Goal: Task Accomplishment & Management: Manage account settings

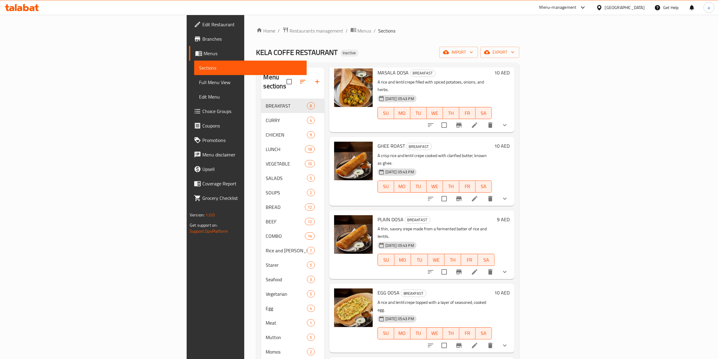
scroll to position [182, 0]
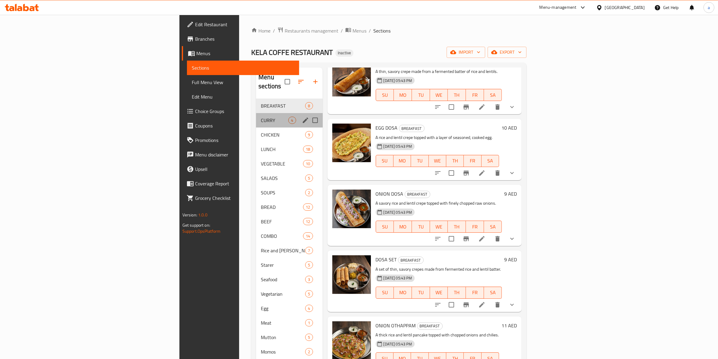
click at [256, 118] on div "[PERSON_NAME] 4" at bounding box center [289, 120] width 66 height 14
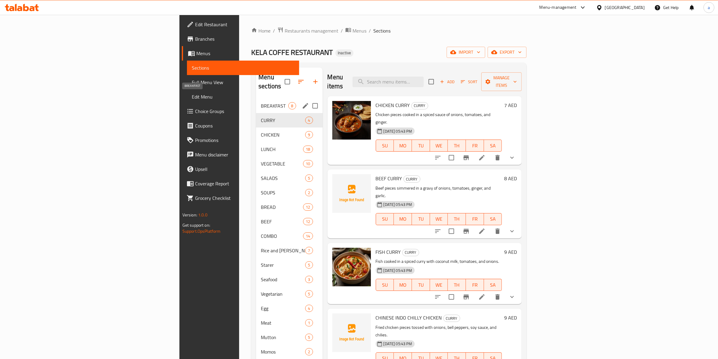
click at [261, 102] on span "BREAKFAST" at bounding box center [274, 105] width 27 height 7
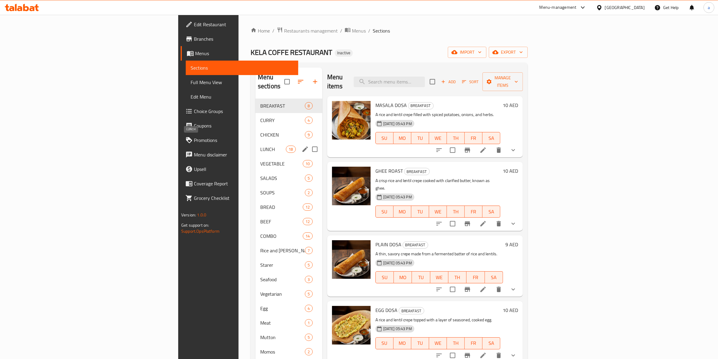
click at [260, 146] on span "LUNCH" at bounding box center [273, 149] width 26 height 7
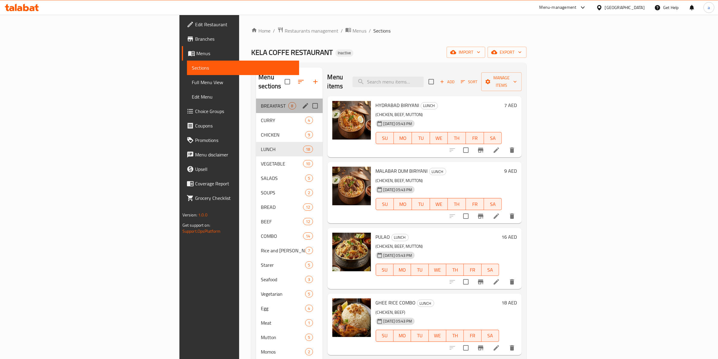
click at [256, 100] on div "BREAKFAST 8" at bounding box center [289, 106] width 66 height 14
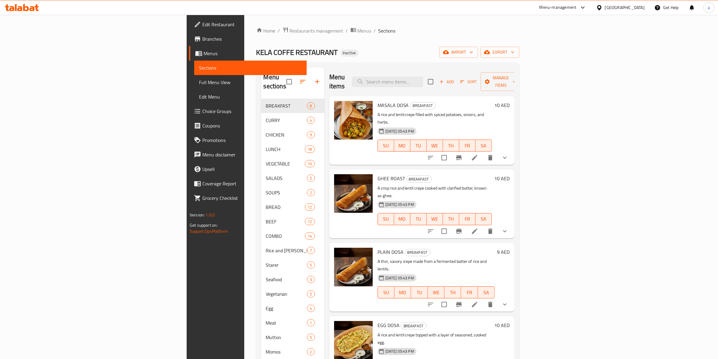
click at [442, 199] on div "[DATE] 05:43 PM SU MO TU WE TH FR SA" at bounding box center [434, 215] width 119 height 33
click at [389, 111] on p "A rice and lentil crepe filled with spiced potatoes, onions, and herbs." at bounding box center [434, 118] width 114 height 15
click at [423, 77] on input "search" at bounding box center [387, 82] width 71 height 11
paste input "PAYA"
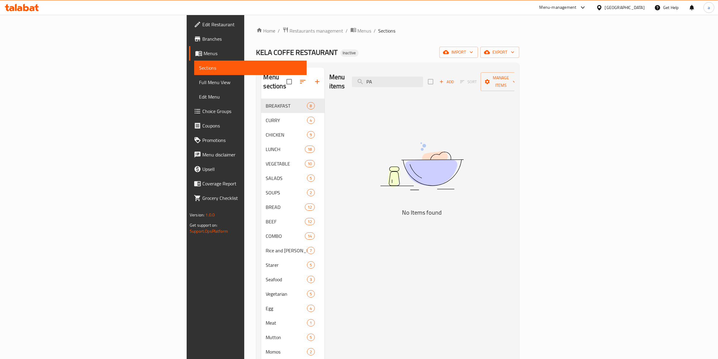
type input "P"
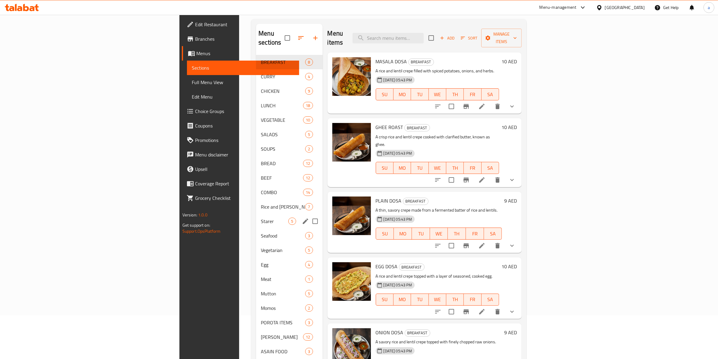
scroll to position [85, 0]
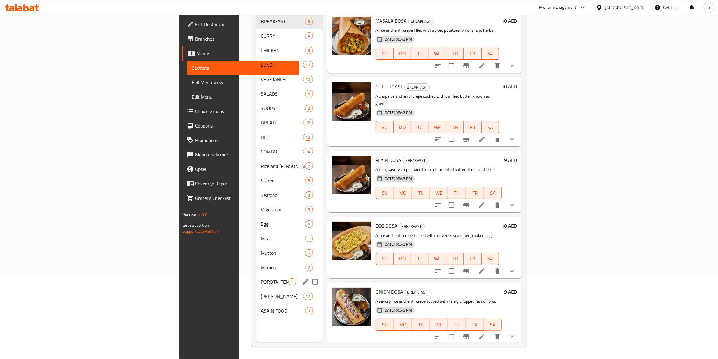
click at [261, 278] on span "POROTA ITEMS" at bounding box center [274, 281] width 27 height 7
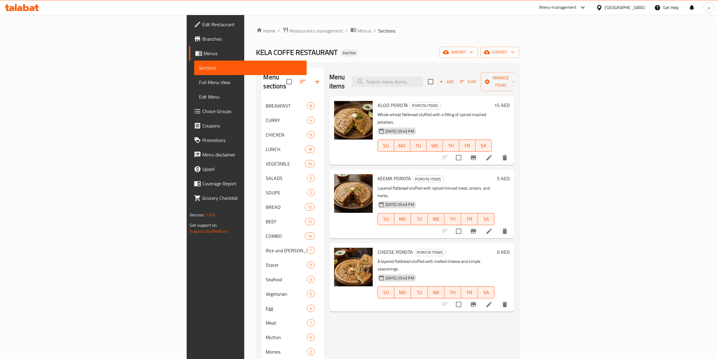
click at [509, 101] on h6 "15 AED" at bounding box center [501, 105] width 15 height 8
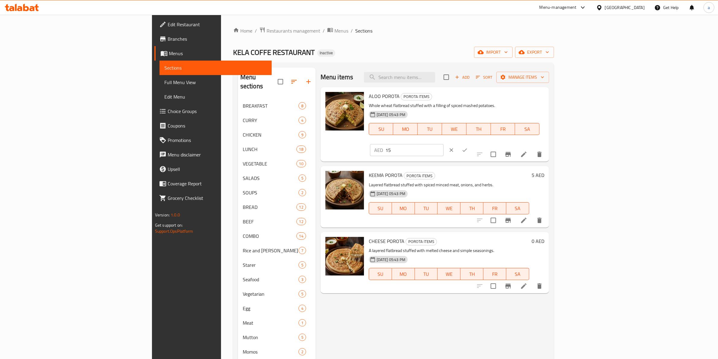
click at [443, 144] on input "15" at bounding box center [414, 150] width 58 height 12
type input "5"
click at [471, 143] on button "ok" at bounding box center [464, 149] width 13 height 13
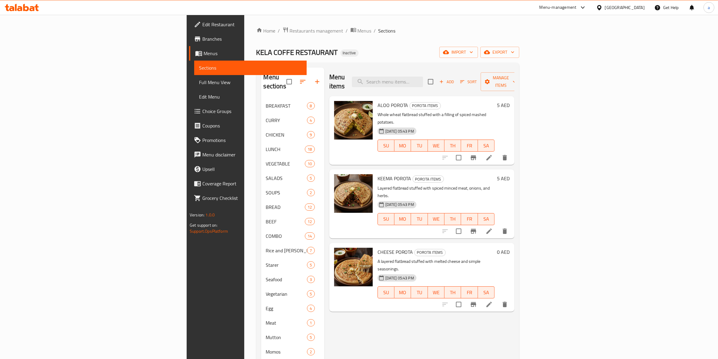
click at [509, 174] on h6 "5 AED" at bounding box center [503, 178] width 13 height 8
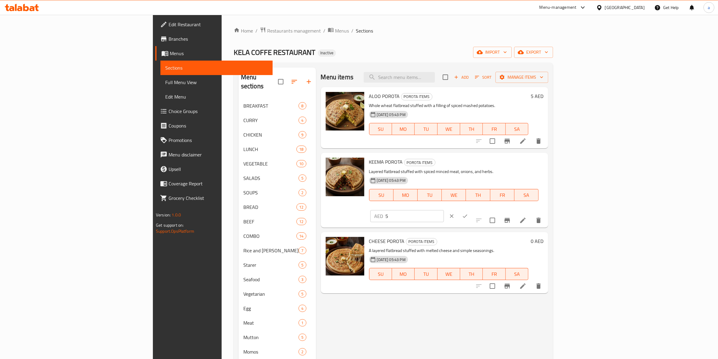
click at [444, 210] on input "5" at bounding box center [414, 216] width 58 height 12
type input "9"
click at [471, 209] on button "ok" at bounding box center [464, 215] width 13 height 13
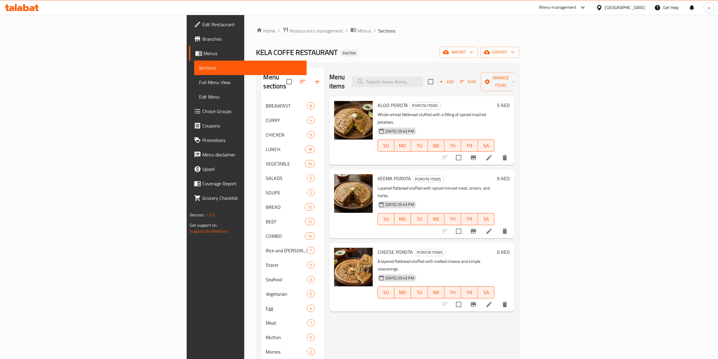
click at [509, 248] on h6 "0 AED" at bounding box center [503, 252] width 13 height 8
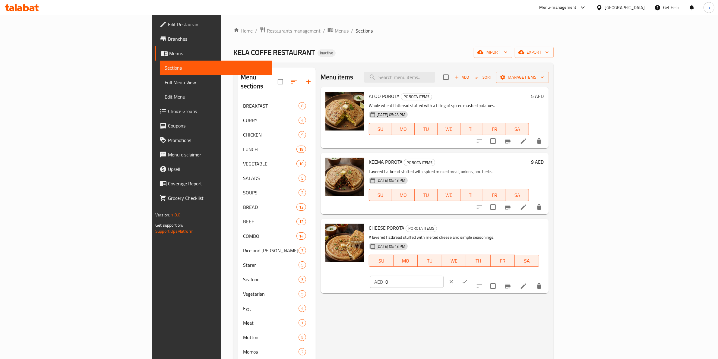
click at [480, 275] on div "AED 0 ​" at bounding box center [425, 281] width 110 height 13
click at [443, 276] on input "0" at bounding box center [414, 282] width 58 height 12
drag, startPoint x: 643, startPoint y: 233, endPoint x: 639, endPoint y: 229, distance: 5.1
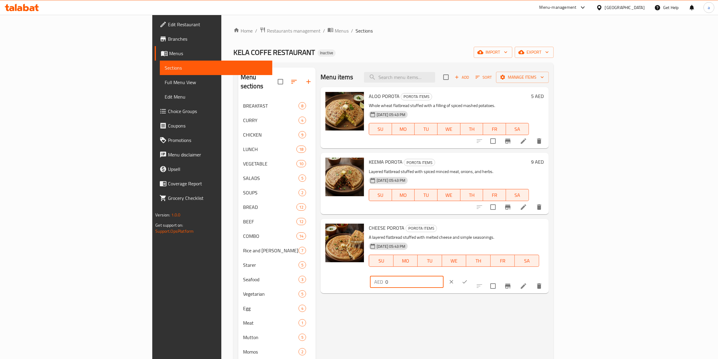
click at [443, 276] on input "0" at bounding box center [414, 282] width 58 height 12
drag, startPoint x: 601, startPoint y: 229, endPoint x: 514, endPoint y: 225, distance: 87.5
click at [525, 224] on div "CHEESE POROTA POROTA ITEMS A layered flatbread stuffed with melted cheese and s…" at bounding box center [456, 256] width 180 height 70
type input "9"
click at [467, 279] on icon "ok" at bounding box center [464, 282] width 6 height 6
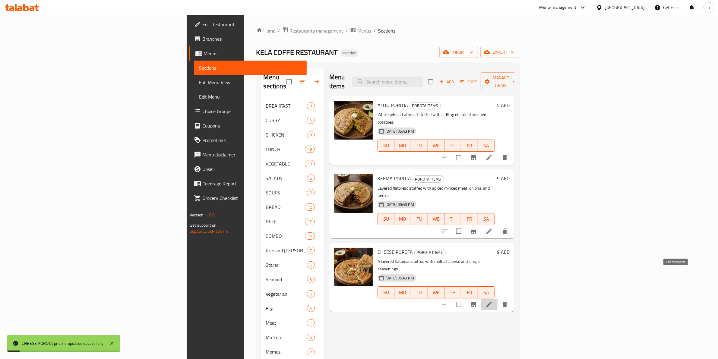
click at [492, 301] on icon at bounding box center [488, 304] width 7 height 7
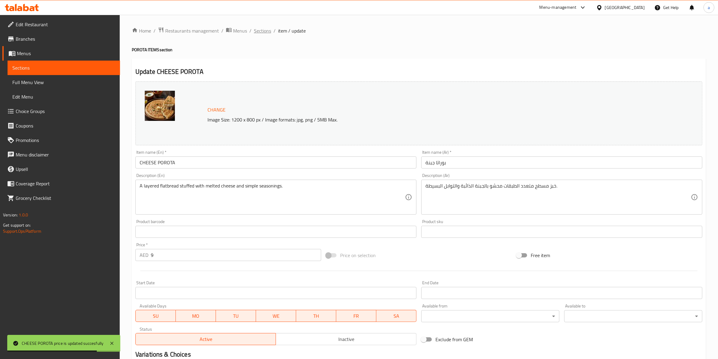
click at [261, 33] on span "Sections" at bounding box center [262, 30] width 17 height 7
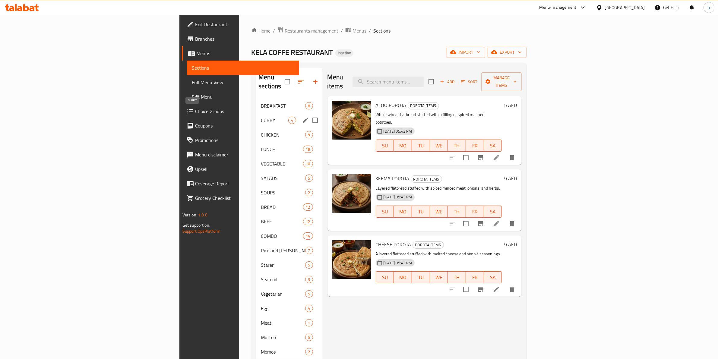
click at [261, 117] on span "CURRY" at bounding box center [274, 120] width 27 height 7
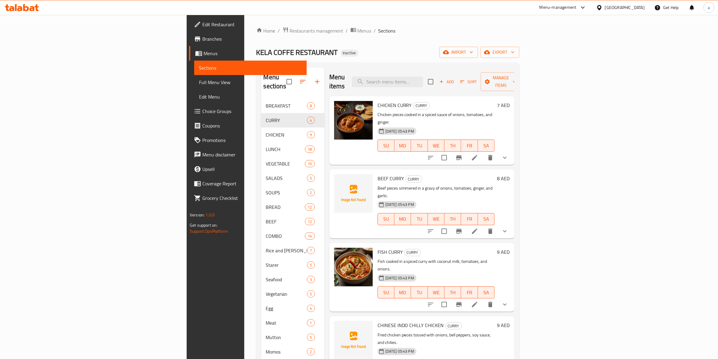
click at [494, 101] on h6 "CHICKEN [PERSON_NAME] [PERSON_NAME]" at bounding box center [435, 105] width 117 height 8
click at [509, 101] on h6 "7 AED" at bounding box center [503, 105] width 13 height 8
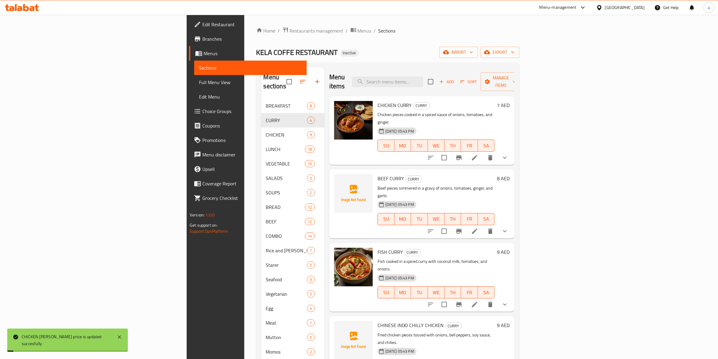
click at [494, 101] on h6 "CHICKEN [PERSON_NAME] [PERSON_NAME]" at bounding box center [435, 105] width 117 height 8
click at [509, 101] on h6 "7 AED" at bounding box center [503, 105] width 13 height 8
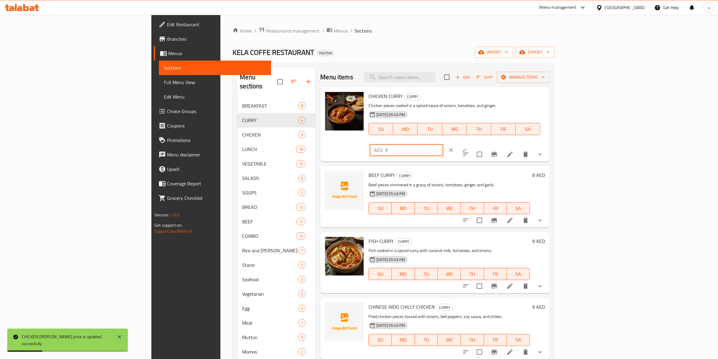
click at [443, 144] on input "7" at bounding box center [414, 150] width 58 height 12
type input "16"
click at [467, 147] on icon "ok" at bounding box center [464, 150] width 6 height 6
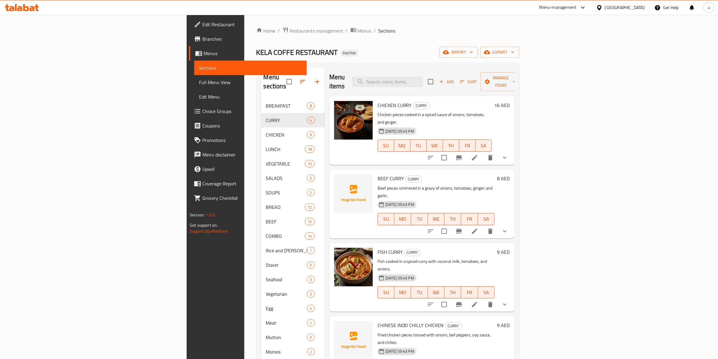
click at [509, 174] on h6 "8 AED" at bounding box center [503, 178] width 13 height 8
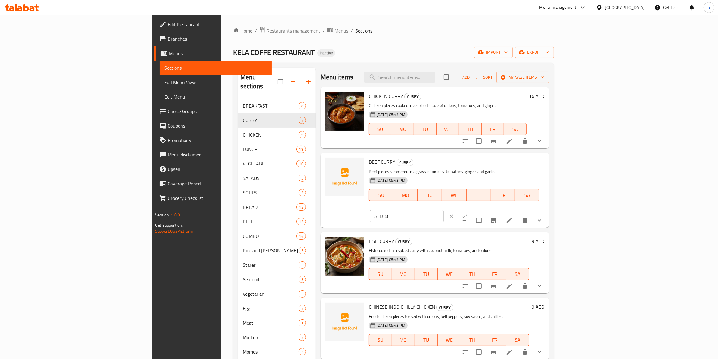
click at [443, 210] on input "8" at bounding box center [414, 216] width 58 height 12
click at [443, 210] on input "81" at bounding box center [414, 216] width 58 height 12
drag, startPoint x: 629, startPoint y: 165, endPoint x: 558, endPoint y: 170, distance: 71.0
click at [546, 170] on div "BEEF [PERSON_NAME] [PERSON_NAME] Beef pieces simmered in a gravy of onions, tom…" at bounding box center [456, 190] width 180 height 70
type input "18"
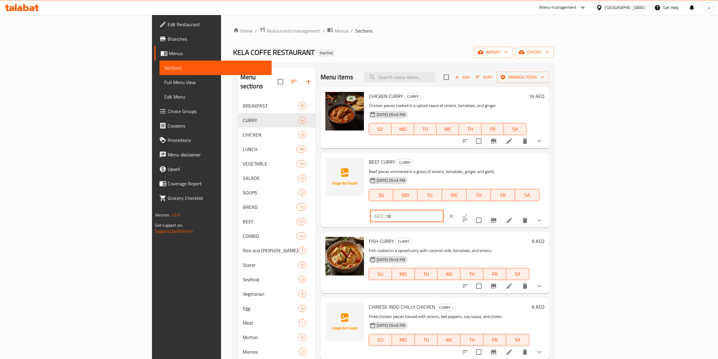
click at [467, 213] on icon "ok" at bounding box center [464, 216] width 6 height 6
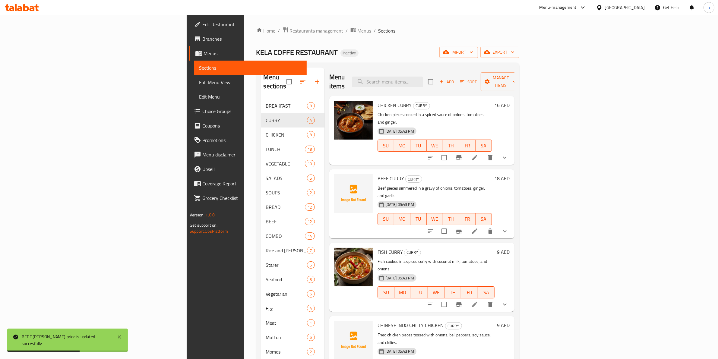
click at [509, 248] on h6 "9 AED" at bounding box center [503, 252] width 13 height 8
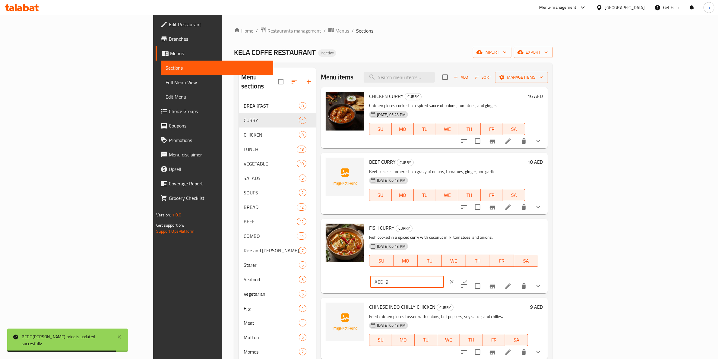
drag, startPoint x: 610, startPoint y: 234, endPoint x: 569, endPoint y: 231, distance: 40.8
click at [545, 231] on div "FISH [PERSON_NAME] [PERSON_NAME] Fish cooked in a spiced [PERSON_NAME] with coc…" at bounding box center [455, 256] width 179 height 70
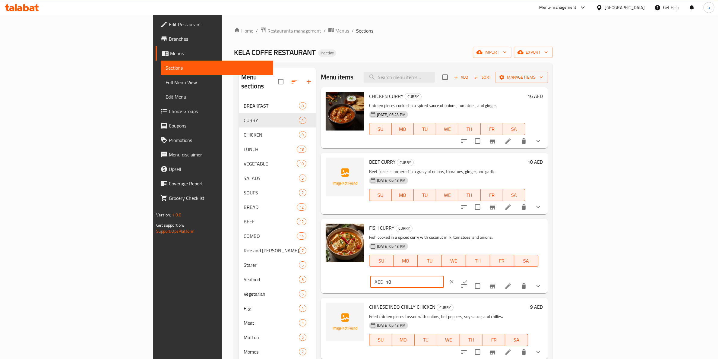
type input "18"
click at [468, 279] on icon "ok" at bounding box center [465, 282] width 6 height 6
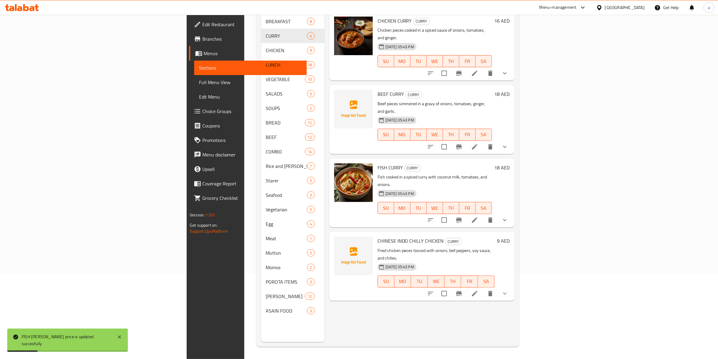
scroll to position [85, 0]
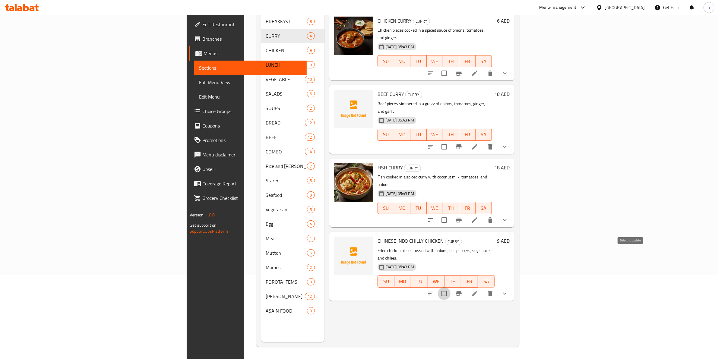
click at [450, 287] on input "checkbox" at bounding box center [444, 293] width 13 height 13
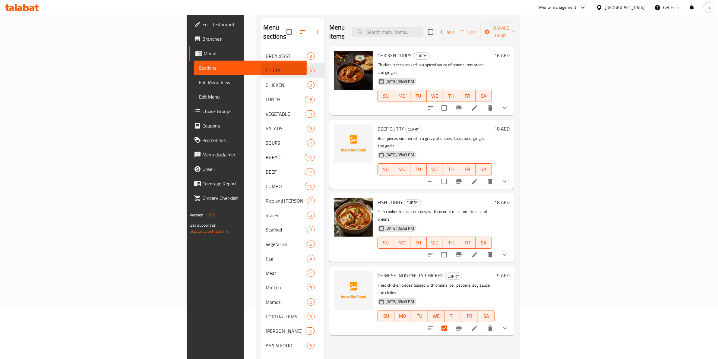
scroll to position [0, 0]
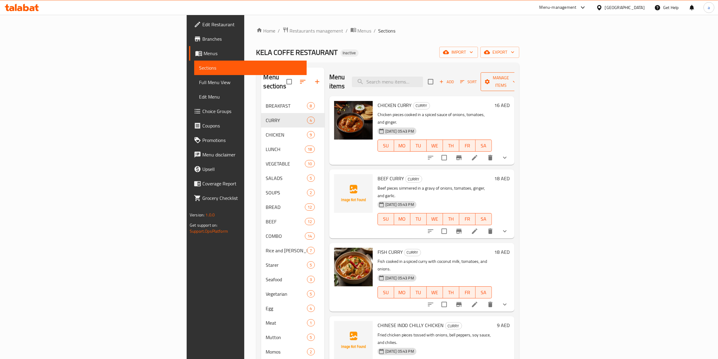
click at [516, 76] on span "Manage items" at bounding box center [500, 81] width 31 height 15
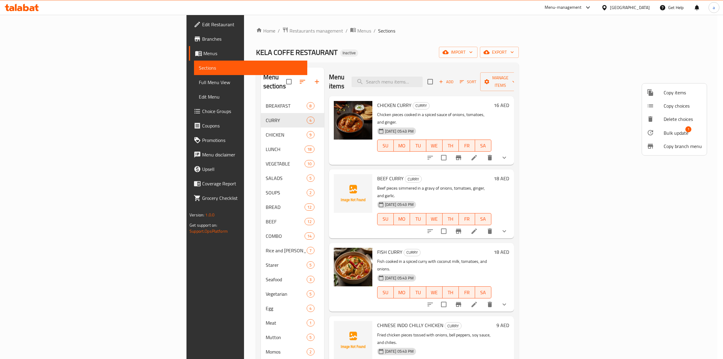
click at [664, 134] on span "Bulk update" at bounding box center [676, 132] width 25 height 7
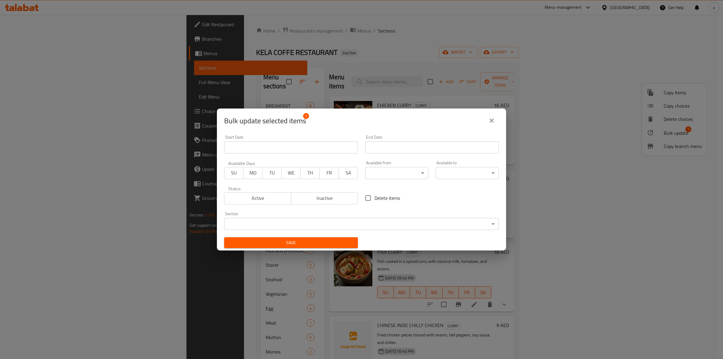
click at [335, 220] on body "​ Menu-management [GEOGRAPHIC_DATA] Get Help a Edit Restaurant Branches Menus S…" at bounding box center [361, 187] width 723 height 344
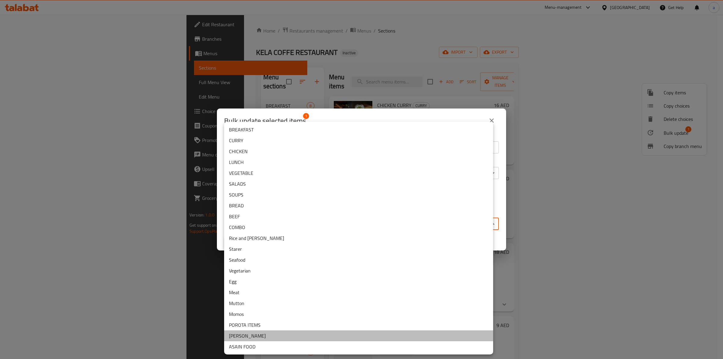
click at [280, 332] on li "[PERSON_NAME]" at bounding box center [358, 335] width 269 height 11
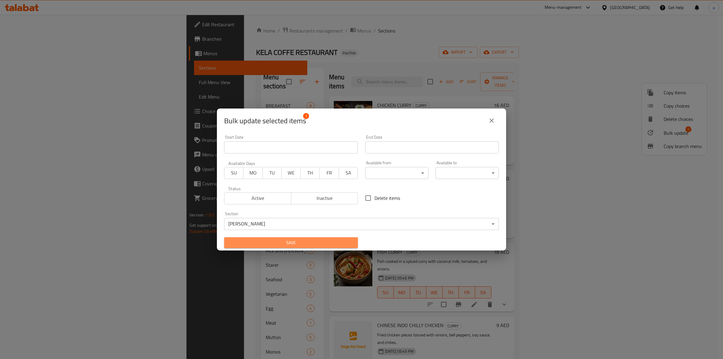
click at [292, 241] on span "Save" at bounding box center [291, 243] width 124 height 8
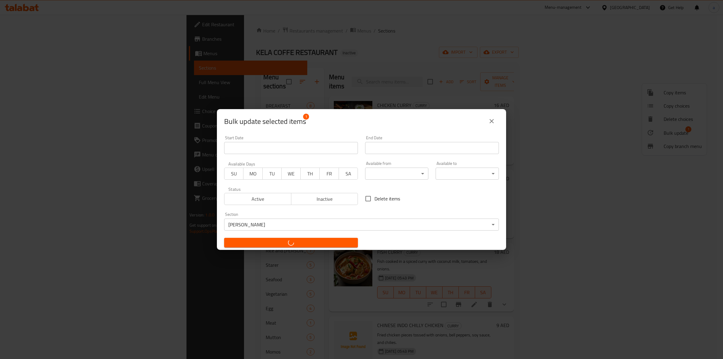
checkbox input "false"
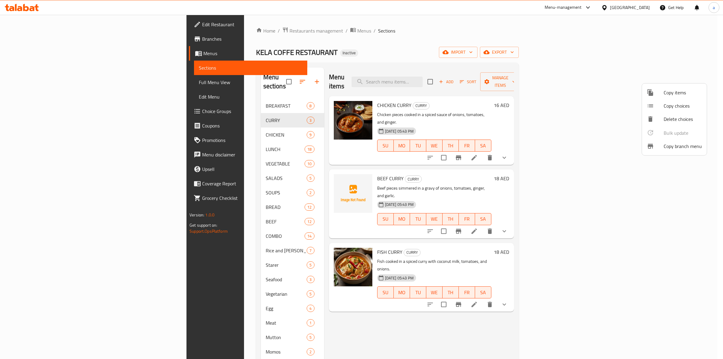
click at [179, 184] on div at bounding box center [361, 179] width 723 height 359
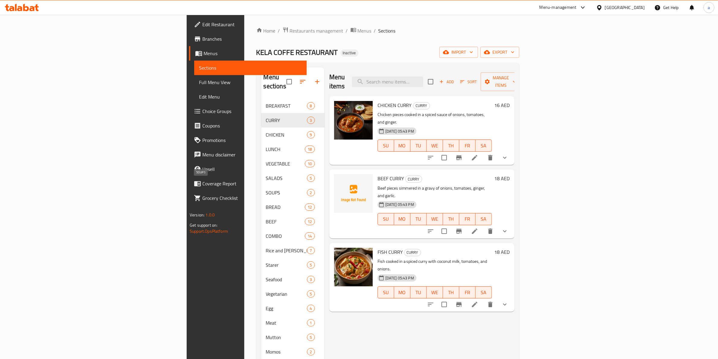
click at [266, 189] on span "SOUPS" at bounding box center [286, 192] width 41 height 7
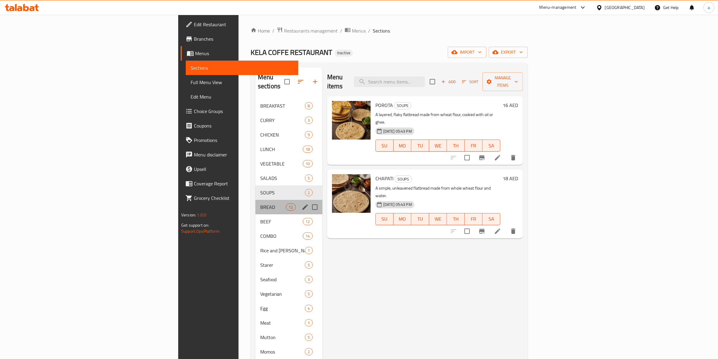
click at [255, 200] on div "BREAD 12" at bounding box center [288, 207] width 67 height 14
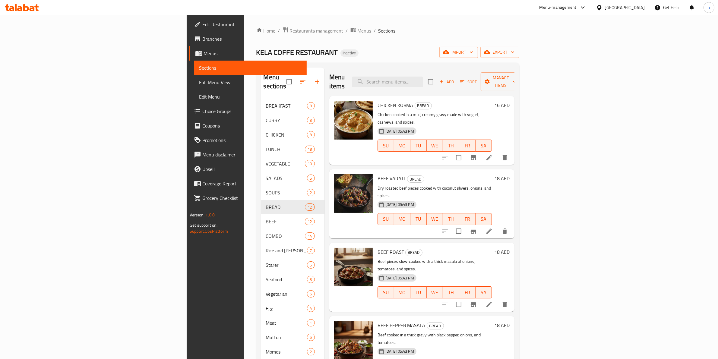
click at [431, 71] on div "Menu items Add Sort Manage items" at bounding box center [421, 82] width 185 height 29
click at [423, 77] on input "search" at bounding box center [387, 82] width 71 height 11
paste input "POROTA"
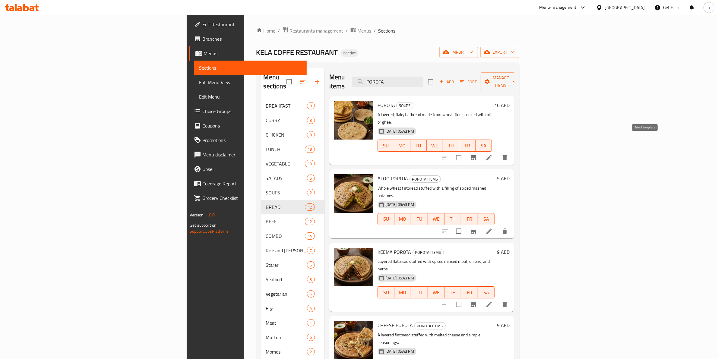
type input "POROTA"
click at [465, 151] on input "checkbox" at bounding box center [458, 157] width 13 height 13
checkbox input "false"
